Goal: Task Accomplishment & Management: Manage account settings

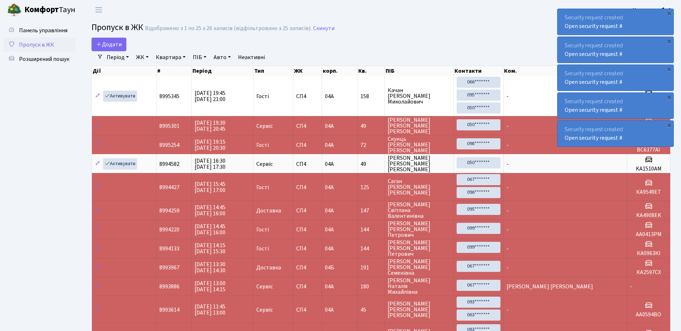
select select "25"
click at [44, 38] on link "Пропуск в ЖК" at bounding box center [40, 45] width 72 height 14
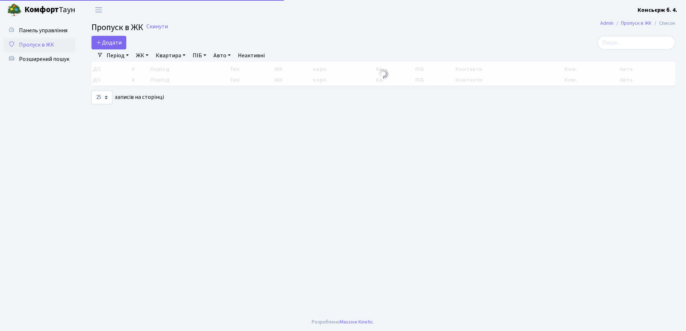
select select "25"
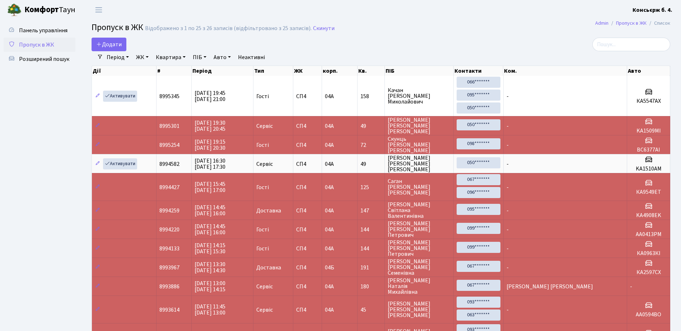
click at [52, 45] on span "Пропуск в ЖК" at bounding box center [36, 45] width 35 height 8
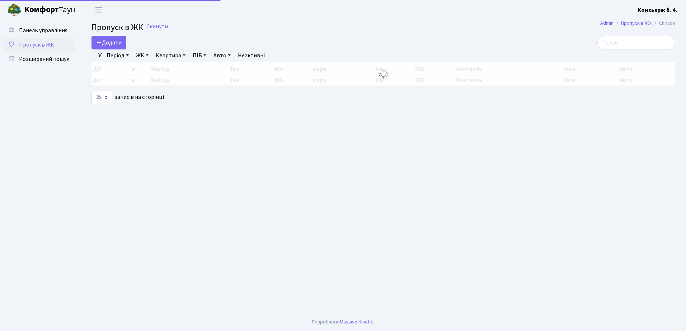
select select "25"
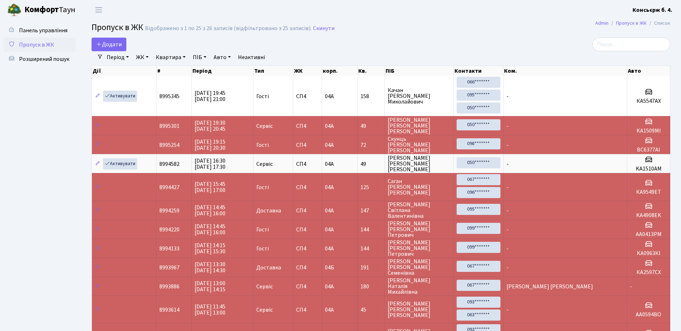
click at [50, 46] on span "Пропуск в ЖК" at bounding box center [36, 45] width 35 height 8
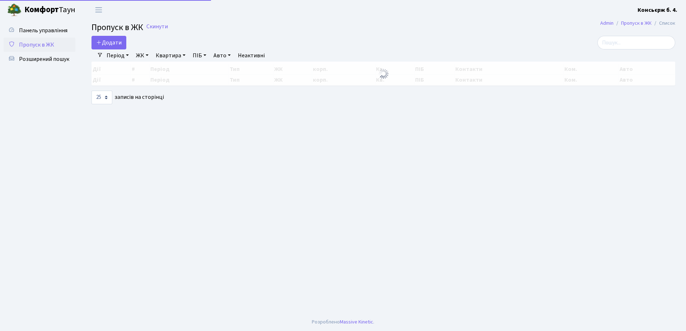
select select "25"
